Goal: Obtain resource: Obtain resource

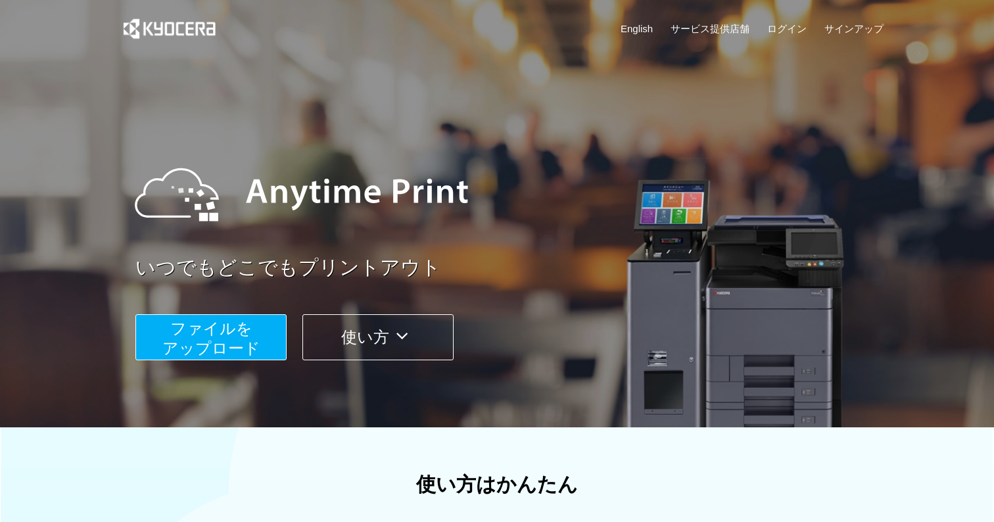
click at [242, 337] on span "ファイルを ​​アップロード" at bounding box center [211, 337] width 98 height 37
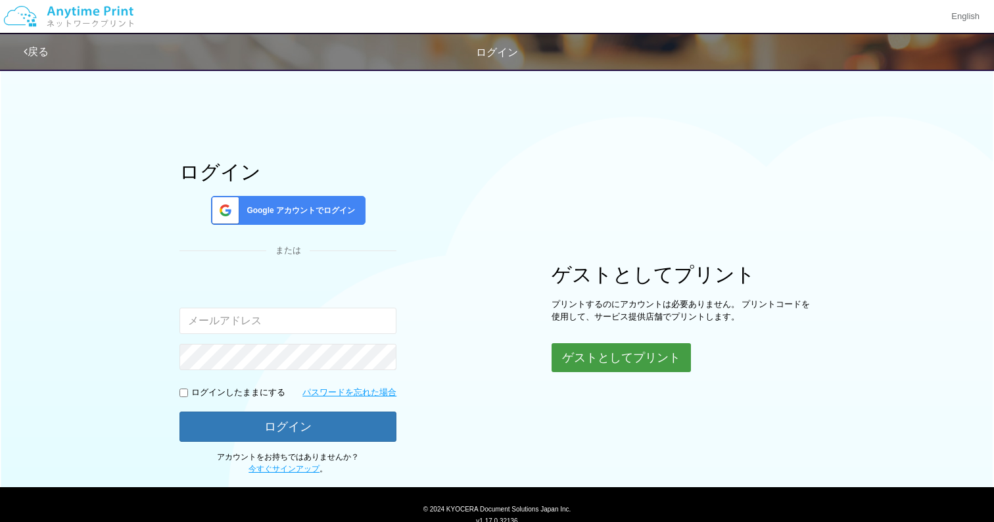
click at [570, 350] on button "ゲストとしてプリント" at bounding box center [620, 357] width 139 height 29
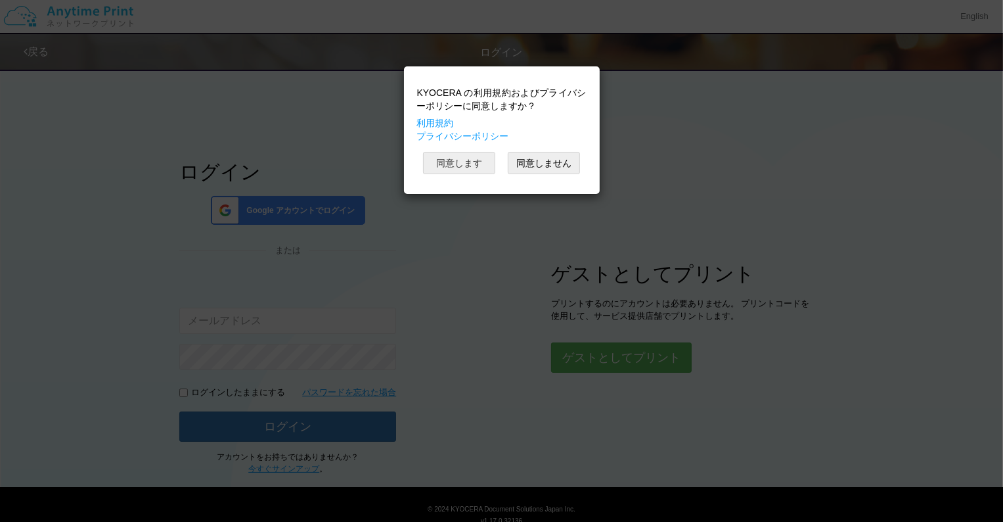
click at [477, 170] on button "同意します" at bounding box center [459, 163] width 72 height 22
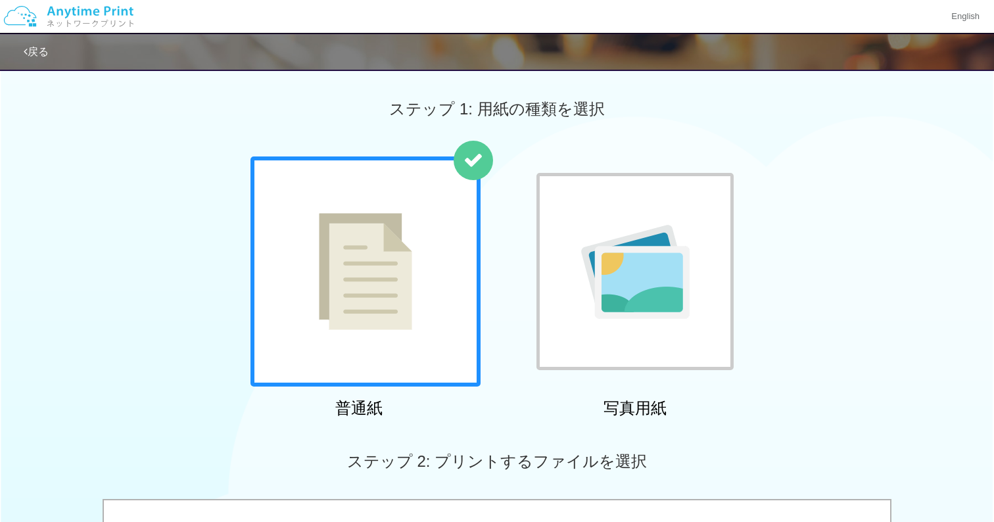
click at [452, 278] on div at bounding box center [365, 271] width 230 height 230
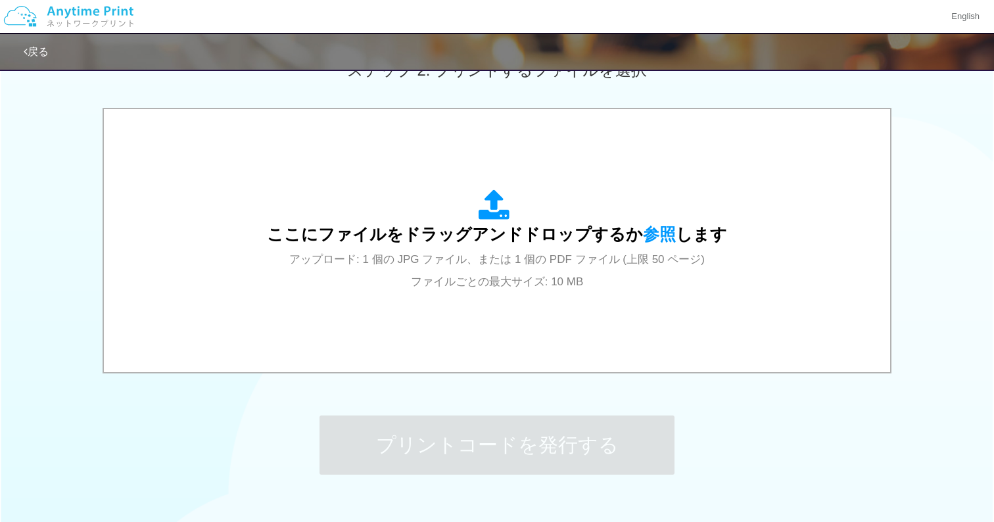
scroll to position [394, 0]
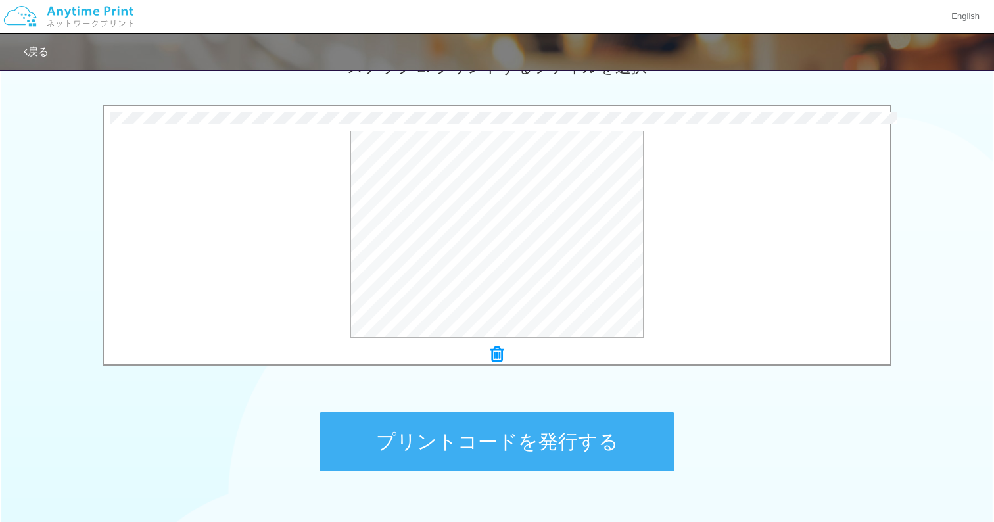
click at [505, 431] on button "プリントコードを発行する" at bounding box center [496, 441] width 355 height 59
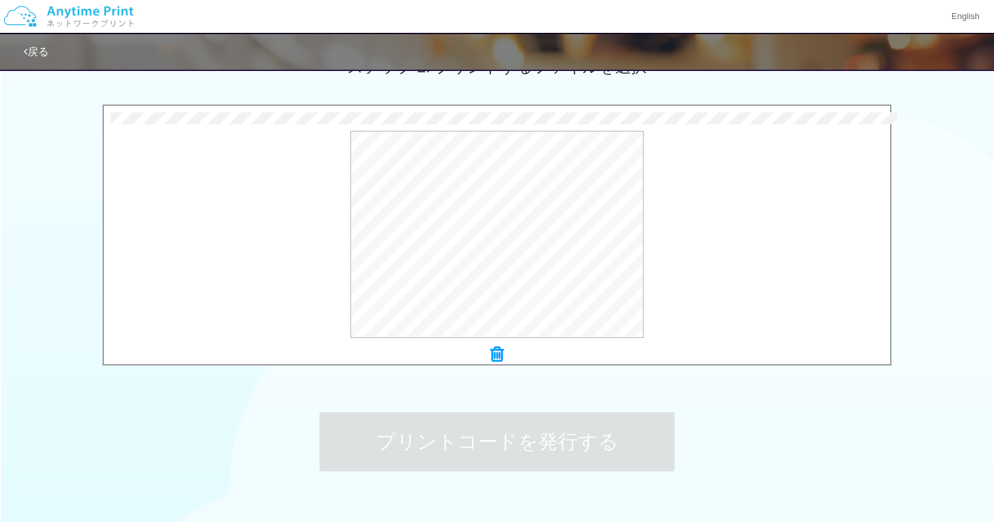
scroll to position [0, 0]
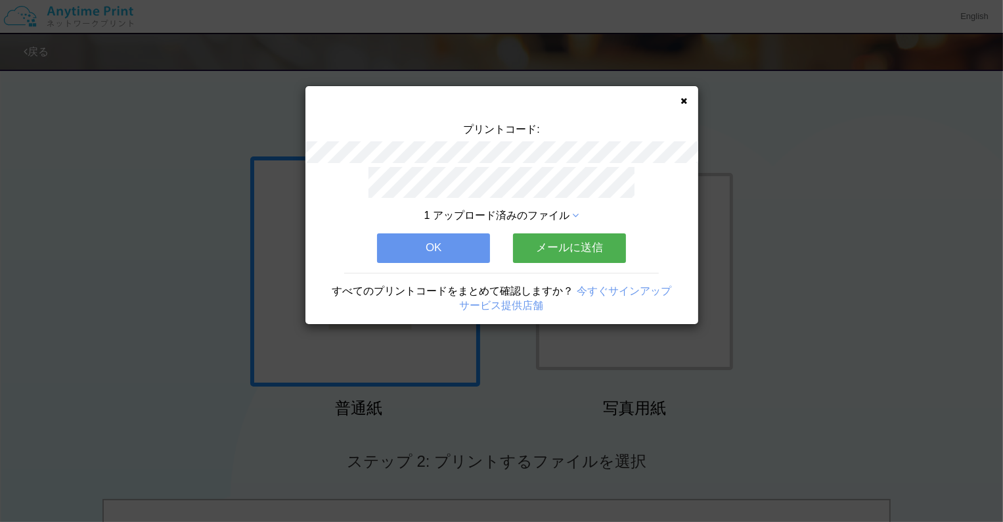
click at [476, 248] on button "OK" at bounding box center [433, 247] width 113 height 29
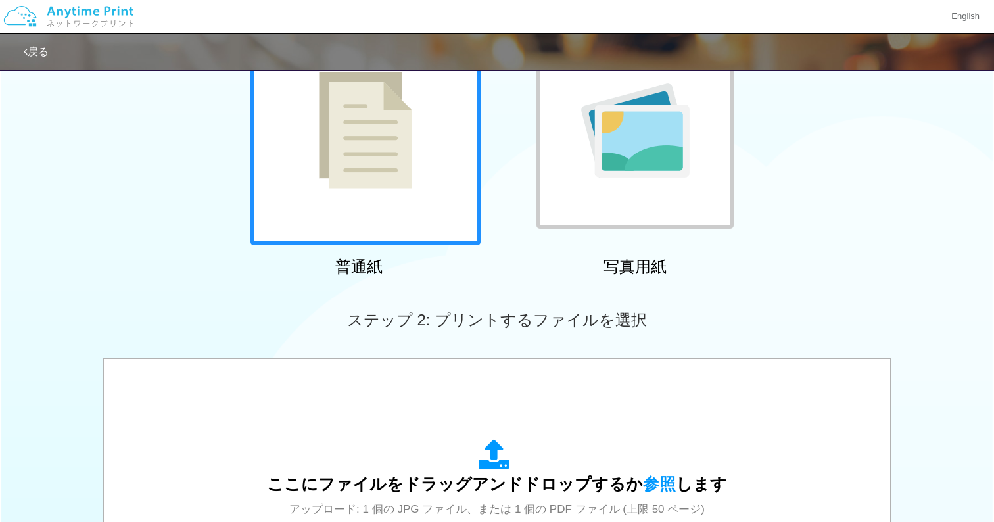
scroll to position [263, 0]
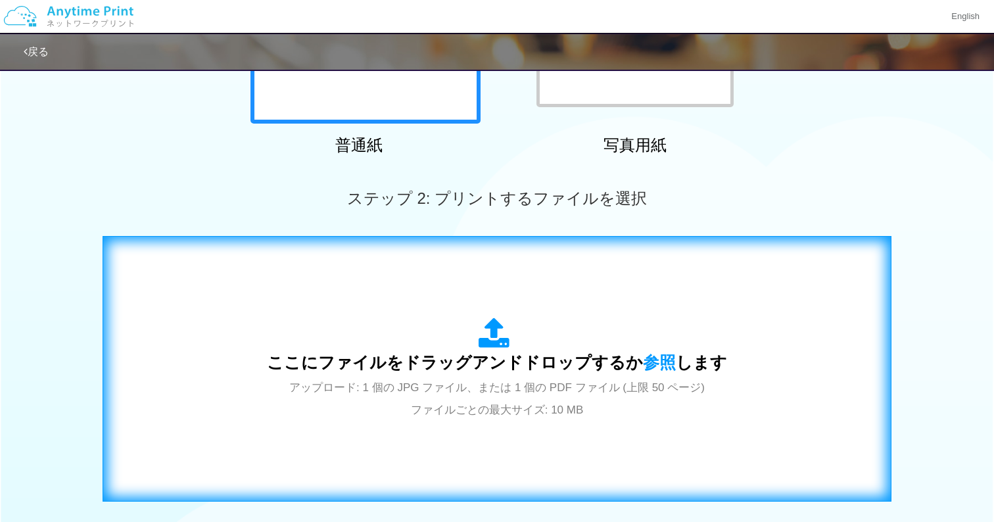
click at [440, 302] on div "ここにファイルをドラッグアンドドロップするか 参照 します アップロード: 1 個の JPG ファイル、または 1 個の PDF ファイル (上限 50 ペー…" at bounding box center [496, 369] width 761 height 238
click at [563, 346] on div "ここにファイルをドラッグアンドドロップするか 参照 します アップロード: 1 個の JPG ファイル、または 1 個の PDF ファイル (上限 50 ペー…" at bounding box center [497, 368] width 460 height 103
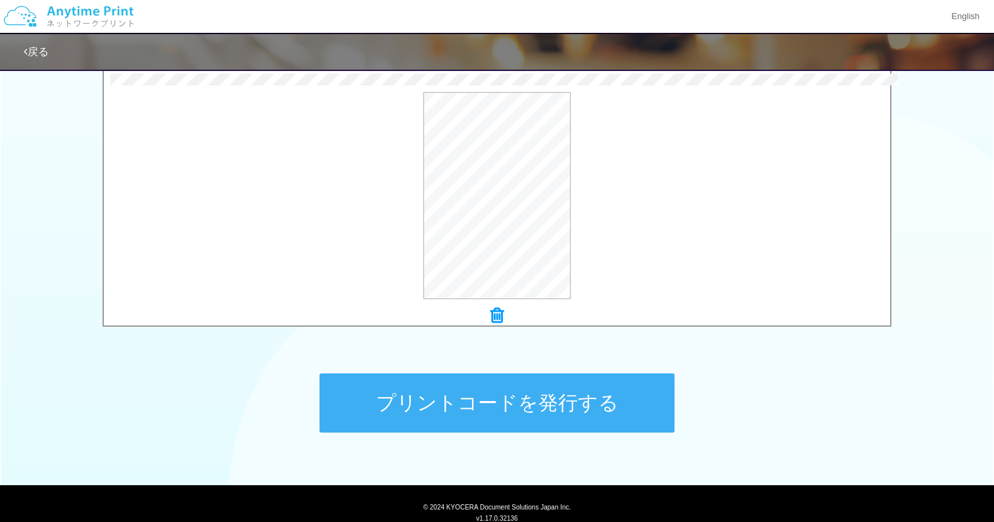
scroll to position [460, 0]
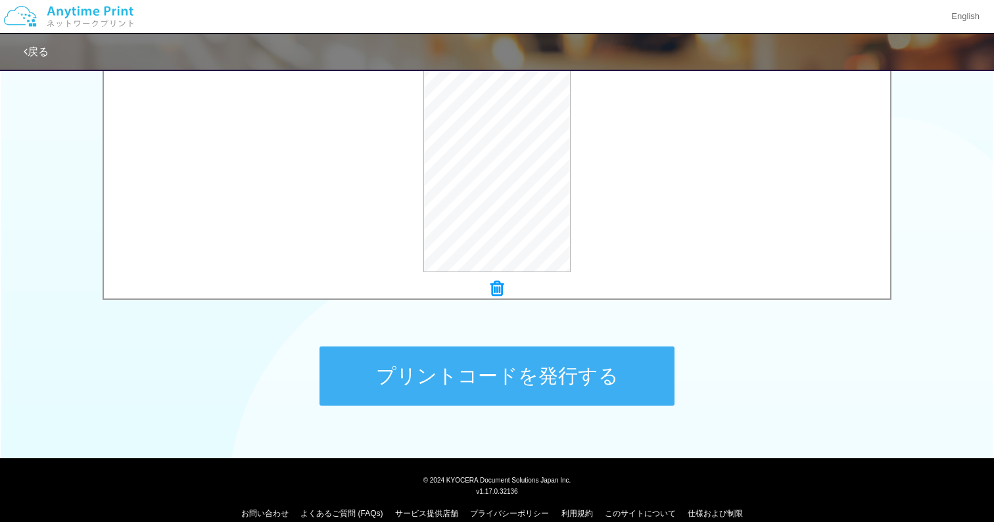
click at [526, 393] on button "プリントコードを発行する" at bounding box center [496, 375] width 355 height 59
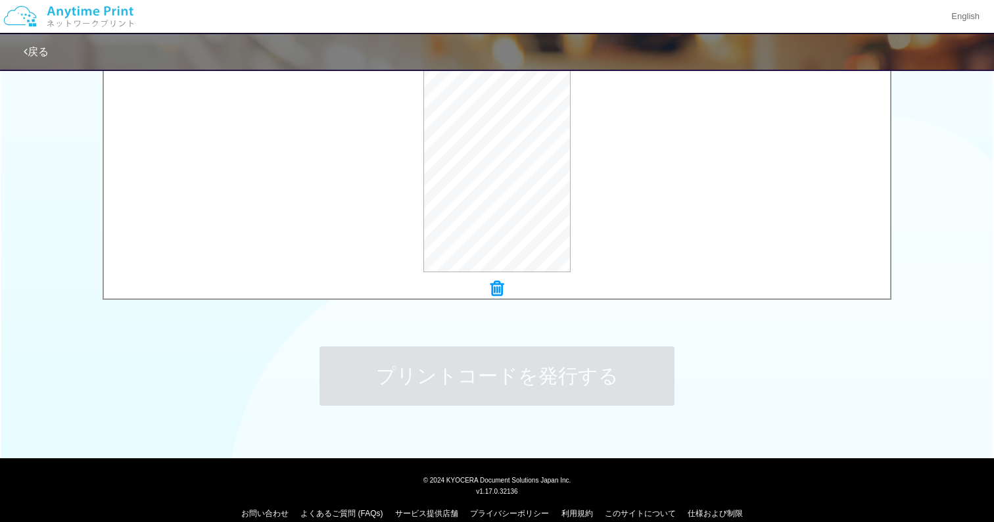
scroll to position [0, 0]
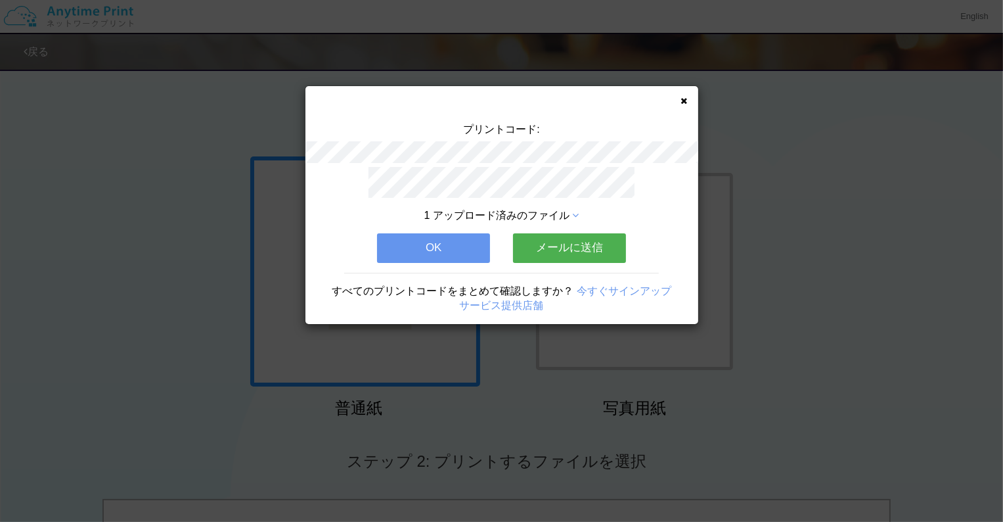
click at [449, 243] on button "OK" at bounding box center [433, 247] width 113 height 29
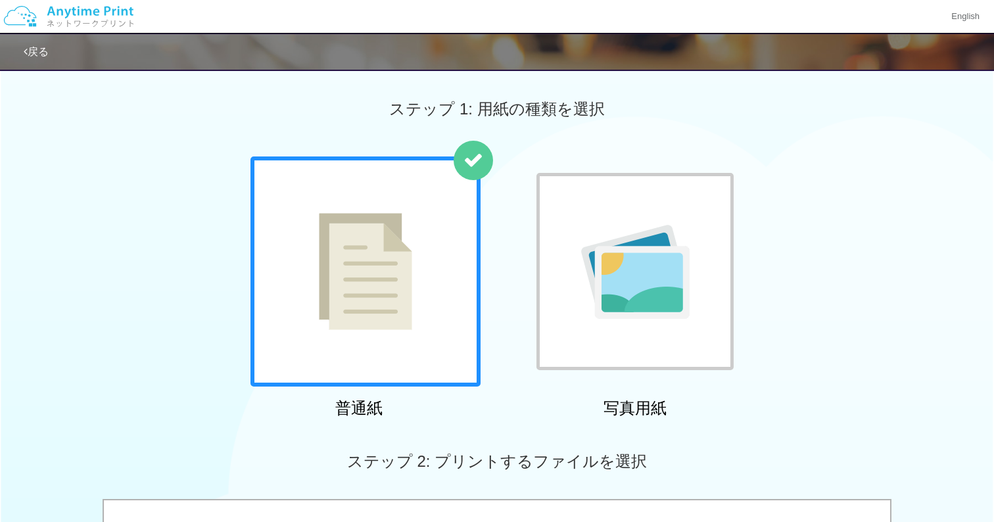
click at [404, 292] on img at bounding box center [365, 271] width 93 height 117
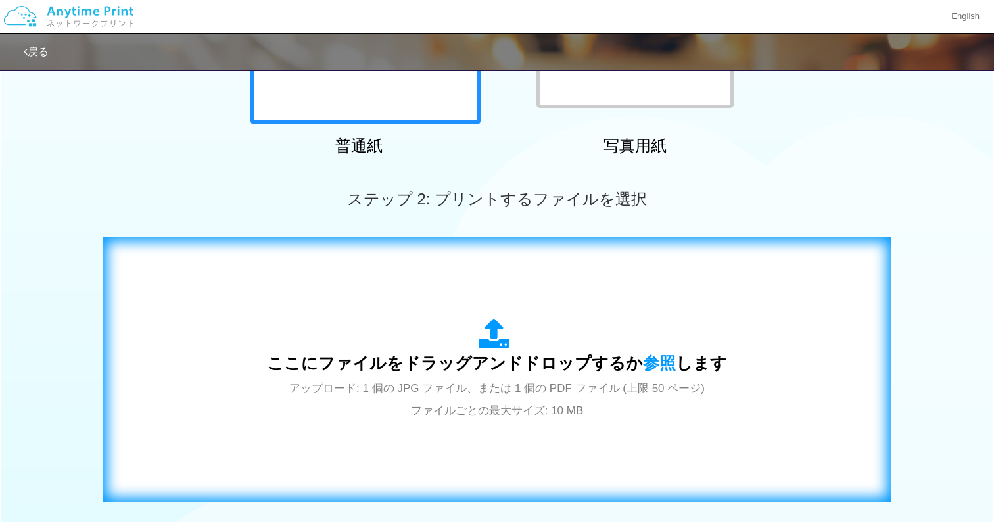
scroll to position [263, 0]
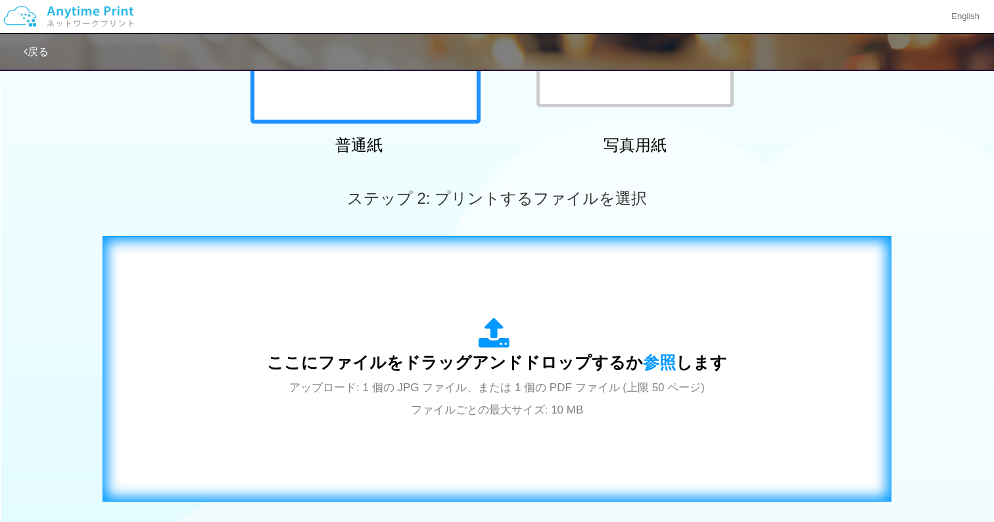
click at [430, 342] on div "ここにファイルをドラッグアンドドロップするか 参照 します アップロード: 1 個の JPG ファイル、または 1 個の PDF ファイル (上限 50 ペー…" at bounding box center [497, 368] width 460 height 103
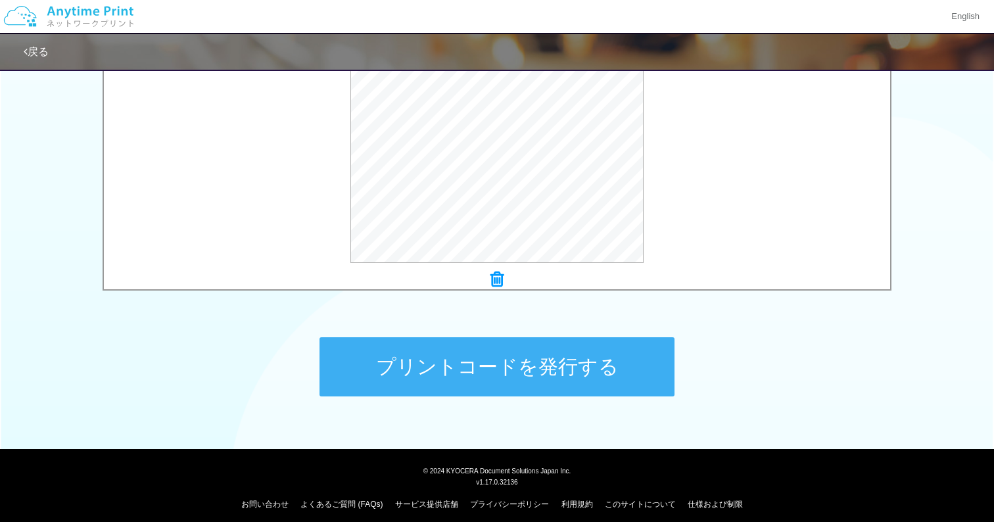
scroll to position [478, 0]
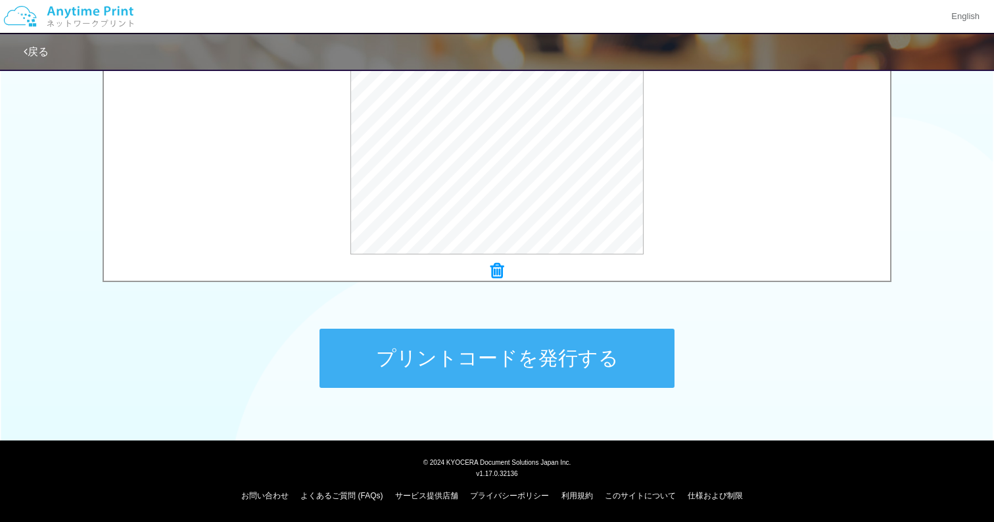
click at [426, 340] on button "プリントコードを発行する" at bounding box center [496, 358] width 355 height 59
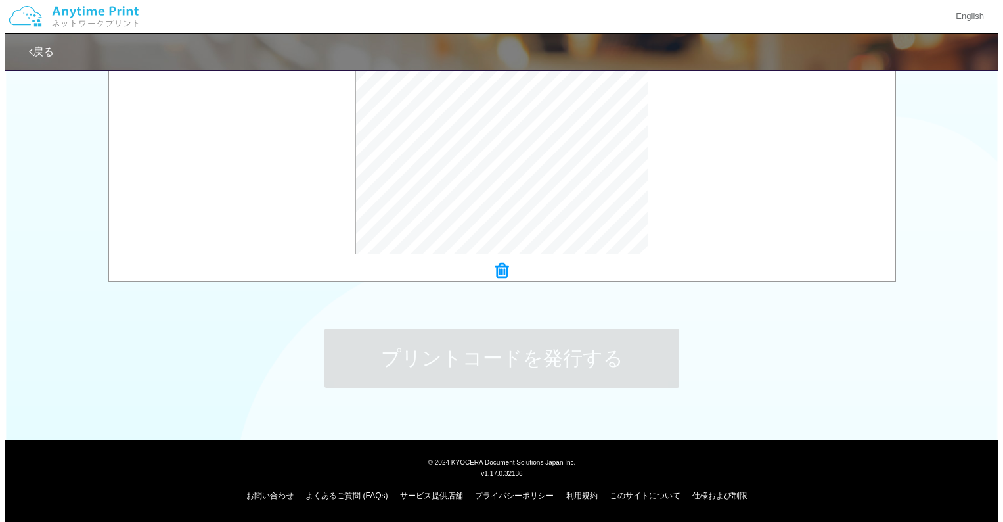
scroll to position [0, 0]
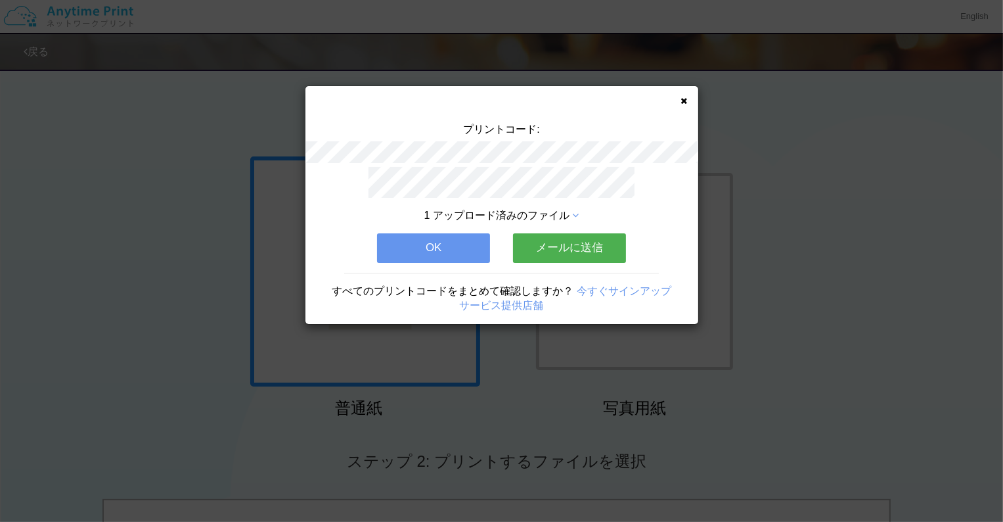
click at [715, 405] on div "プリントコード: 1 アップロード済みのファイル OK メールに送信 すべてのプリントコードをまとめて確認しますか？ 今すぐサインアップ サービス提供店舗" at bounding box center [501, 261] width 1003 height 522
drag, startPoint x: 972, startPoint y: 282, endPoint x: 957, endPoint y: 311, distance: 32.6
